Goal: Task Accomplishment & Management: Manage account settings

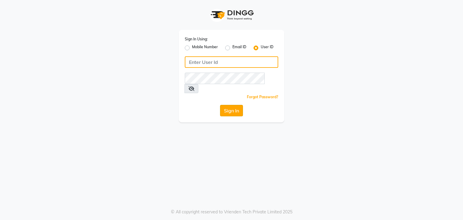
type input "stylemarké"
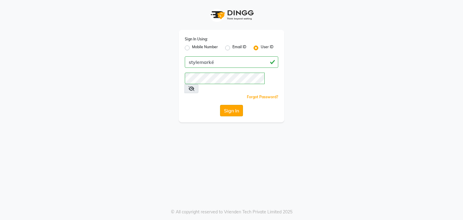
click at [224, 105] on button "Sign In" at bounding box center [231, 110] width 23 height 11
click at [224, 105] on div "Sign In" at bounding box center [232, 110] width 94 height 11
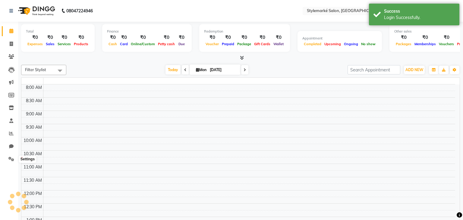
select select "en"
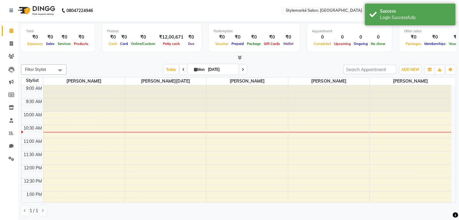
click at [180, 69] on span at bounding box center [183, 69] width 7 height 9
type input "[DATE]"
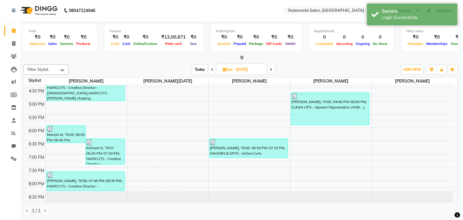
scroll to position [198, 0]
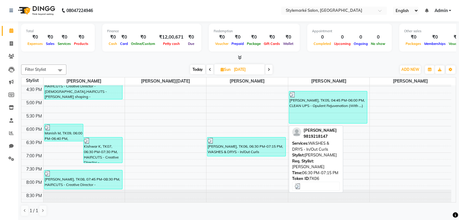
click at [268, 151] on div "[PERSON_NAME], TK06, 06:30 PM-07:15 PM, WASHES & DRYS - In/Out Curls" at bounding box center [246, 147] width 78 height 19
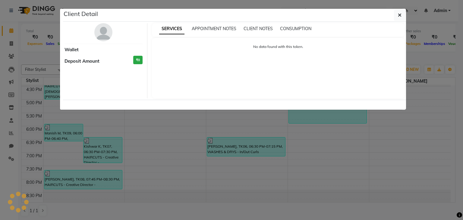
select select "3"
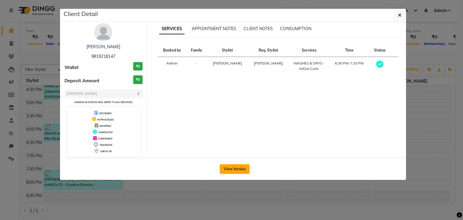
click at [228, 169] on button "View Invoice" at bounding box center [235, 169] width 30 height 10
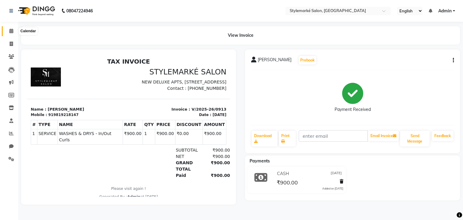
drag, startPoint x: 8, startPoint y: 30, endPoint x: 15, endPoint y: 32, distance: 6.5
click at [8, 30] on span at bounding box center [11, 31] width 11 height 7
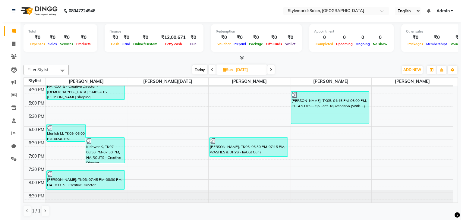
scroll to position [0, 0]
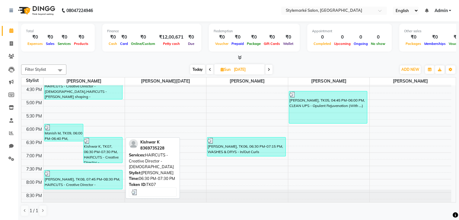
click at [98, 155] on div "Kishwar K, TK07, 06:30 PM-07:30 PM, HAIRCUTS - Creative Director - [DEMOGRAPHIC…" at bounding box center [103, 150] width 39 height 25
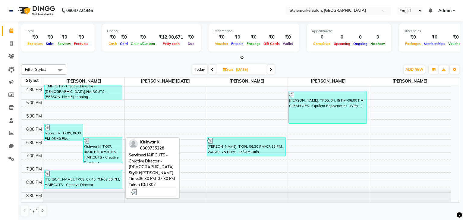
select select "3"
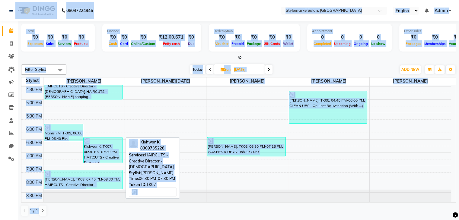
click at [98, 155] on div "Kishwar K, TK07, 06:30 PM-07:30 PM, HAIRCUTS - Creative Director - [DEMOGRAPHIC…" at bounding box center [103, 150] width 39 height 25
select select "3"
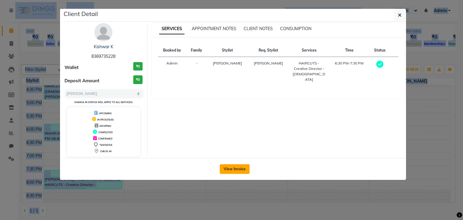
click at [226, 168] on button "View Invoice" at bounding box center [235, 169] width 30 height 10
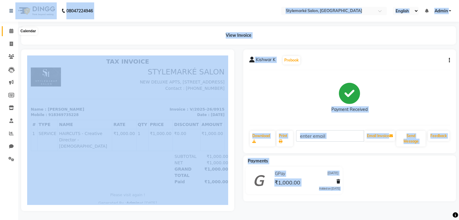
click at [11, 31] on icon at bounding box center [11, 31] width 4 height 5
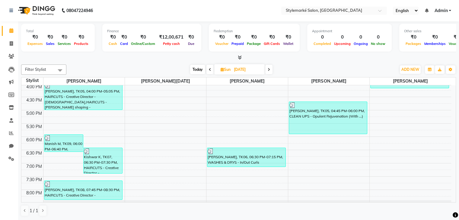
scroll to position [198, 0]
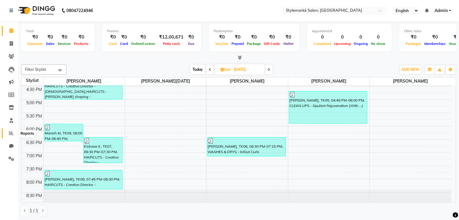
drag, startPoint x: 12, startPoint y: 135, endPoint x: 16, endPoint y: 137, distance: 4.7
click at [12, 135] on icon at bounding box center [11, 133] width 5 height 5
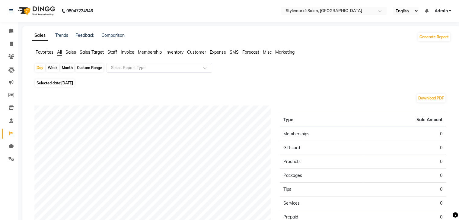
click at [67, 68] on div "Month" at bounding box center [67, 68] width 14 height 8
select select "9"
select select "2025"
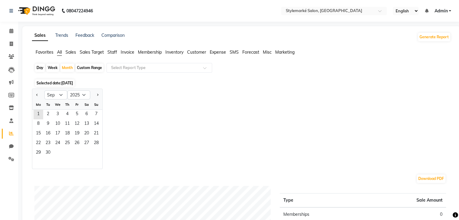
click at [34, 96] on div at bounding box center [38, 95] width 12 height 10
click at [36, 97] on button "Previous month" at bounding box center [37, 95] width 5 height 10
click at [99, 94] on button "Next month" at bounding box center [97, 95] width 5 height 10
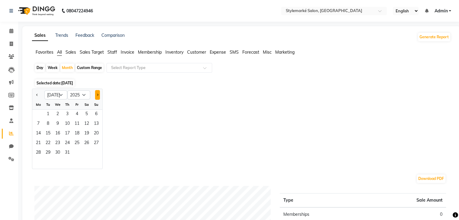
select select "8"
click at [75, 111] on span "1" at bounding box center [77, 115] width 10 height 10
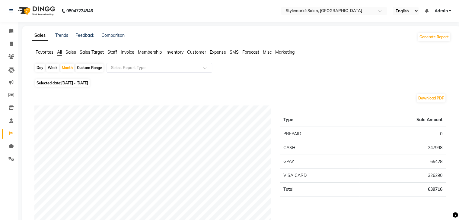
click at [113, 53] on span "Staff" at bounding box center [112, 51] width 10 height 5
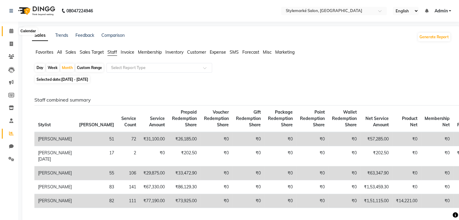
click at [11, 30] on icon at bounding box center [11, 31] width 4 height 5
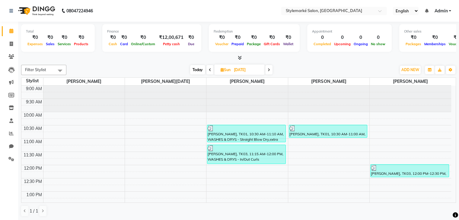
click at [200, 68] on span "Today" at bounding box center [197, 69] width 15 height 9
type input "[DATE]"
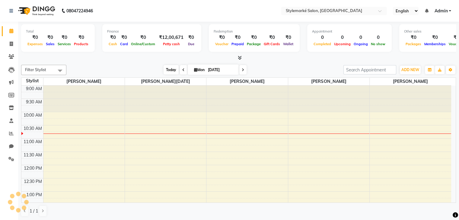
scroll to position [27, 0]
